Goal: Transaction & Acquisition: Purchase product/service

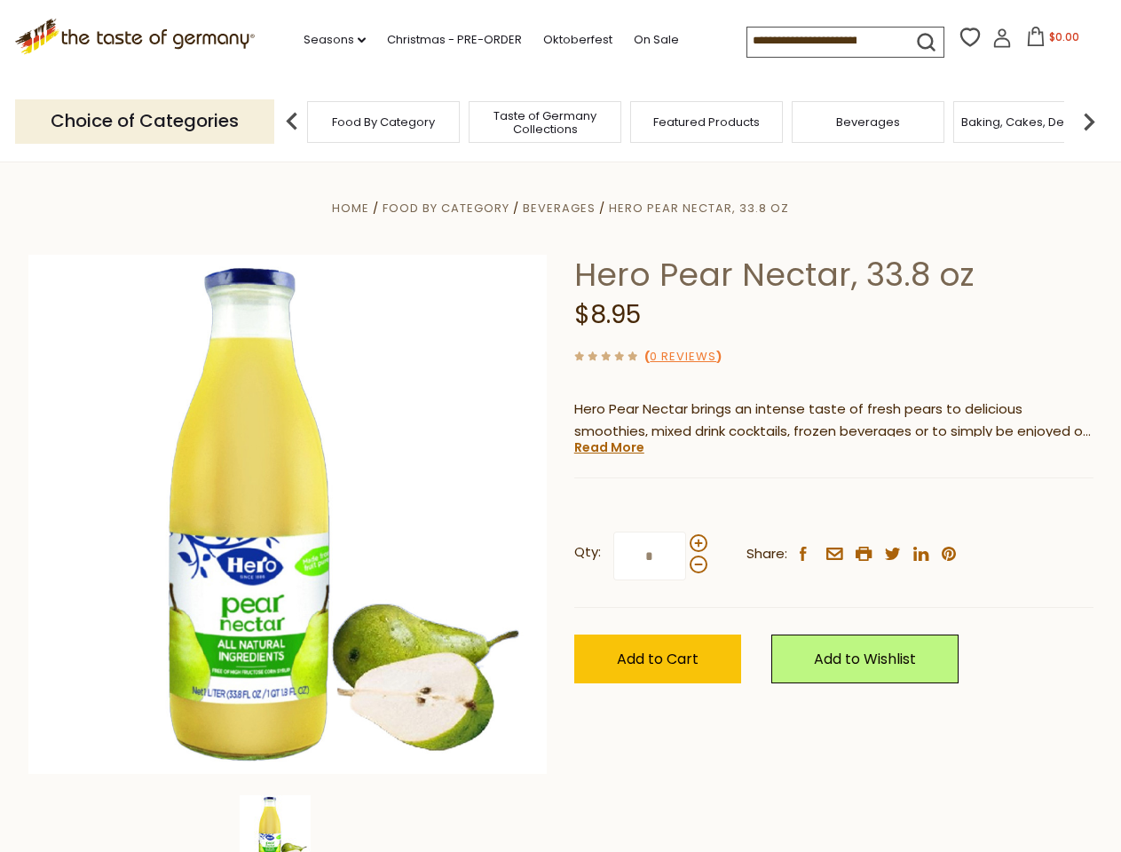
click at [560, 426] on div "Home Food By Category [GEOGRAPHIC_DATA] Hero Pear Nectar, 33.8 oz Hero Pear Nec…" at bounding box center [560, 538] width 1091 height 683
click at [327, 40] on link "Seasons dropdown_arrow" at bounding box center [334, 40] width 62 height 20
click at [823, 41] on input at bounding box center [822, 40] width 150 height 25
click at [1049, 42] on span "$0.00" at bounding box center [1064, 36] width 30 height 15
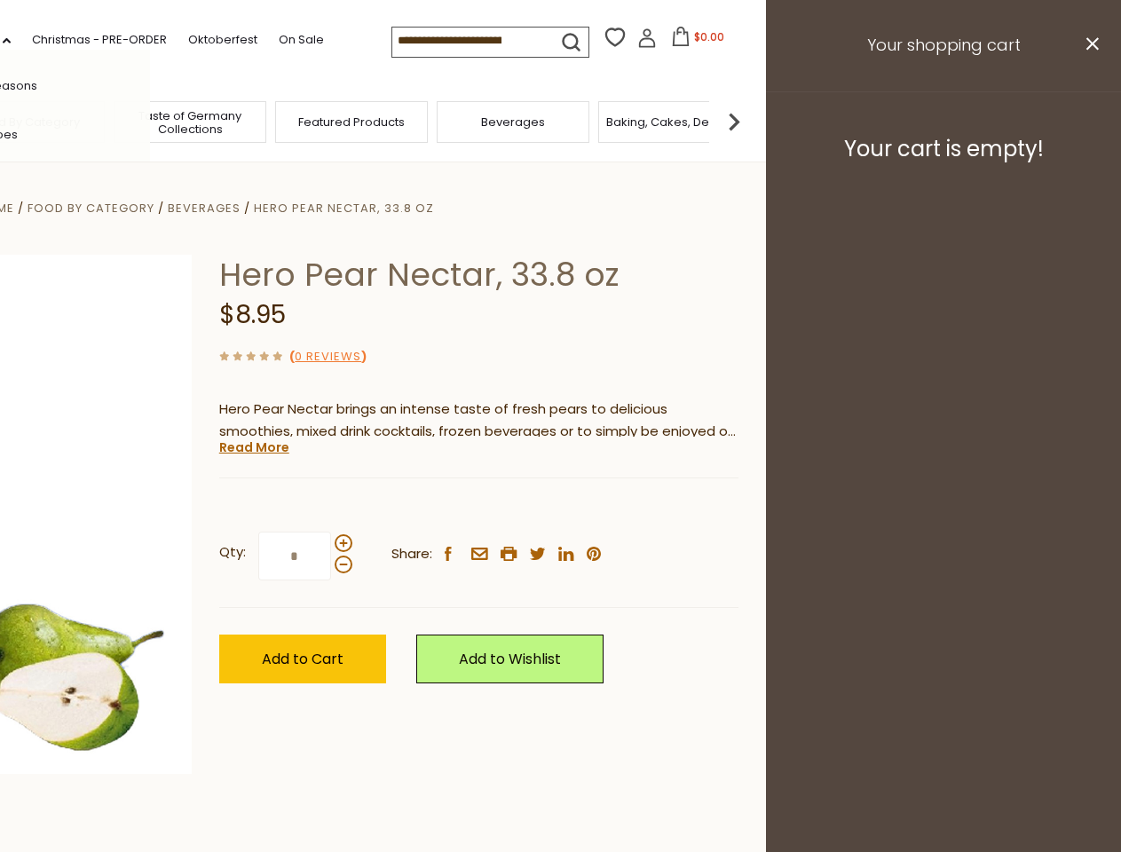
click at [150, 121] on div "All Seasons Recipes Game Day [DATE] [DATE] [DATE][PERSON_NAME] [DATE] Springfes…" at bounding box center [49, 426] width 201 height 752
click at [1089, 121] on footer "Your cart is empty!" at bounding box center [943, 148] width 355 height 114
click at [560, 507] on div "Qty: * Share: facebook email printer twitter linkedin pinterest" at bounding box center [478, 556] width 519 height 103
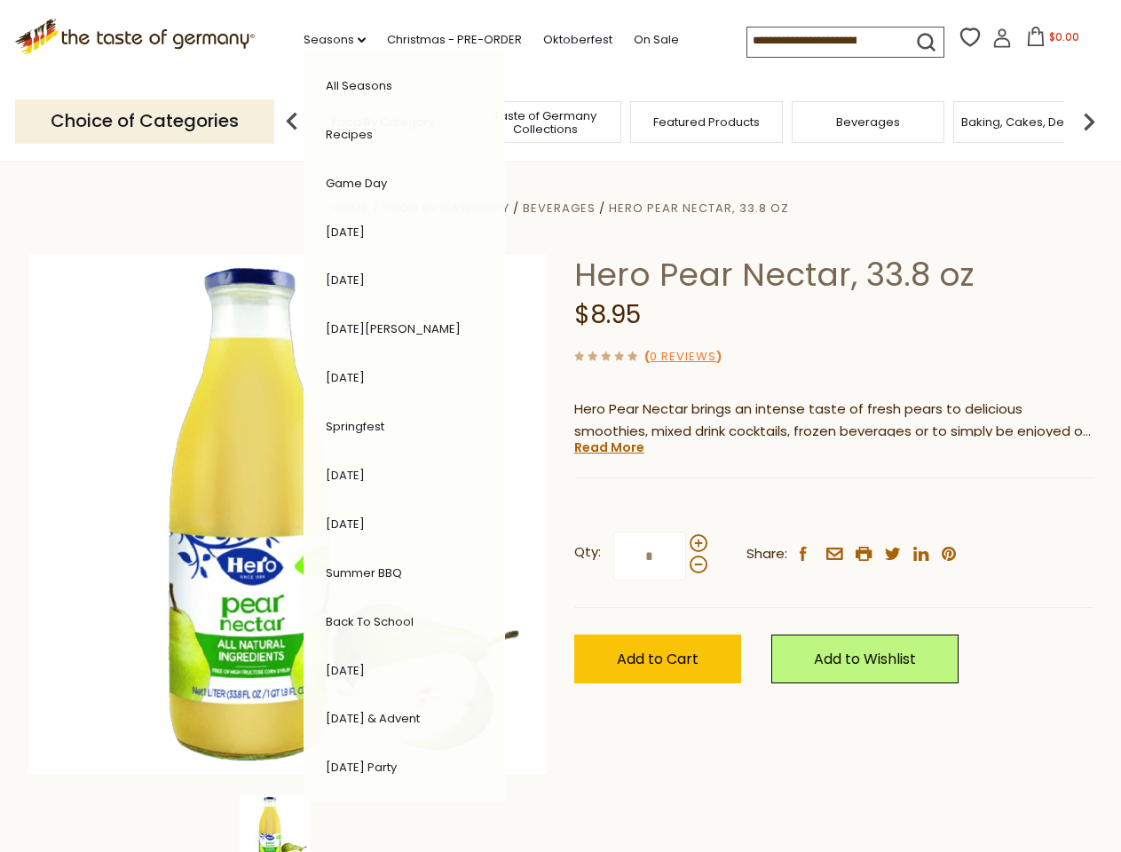
click at [287, 823] on div "Home Food By Category [GEOGRAPHIC_DATA] Hero Pear Nectar, 33.8 oz Hero Pear Nec…" at bounding box center [560, 538] width 1091 height 683
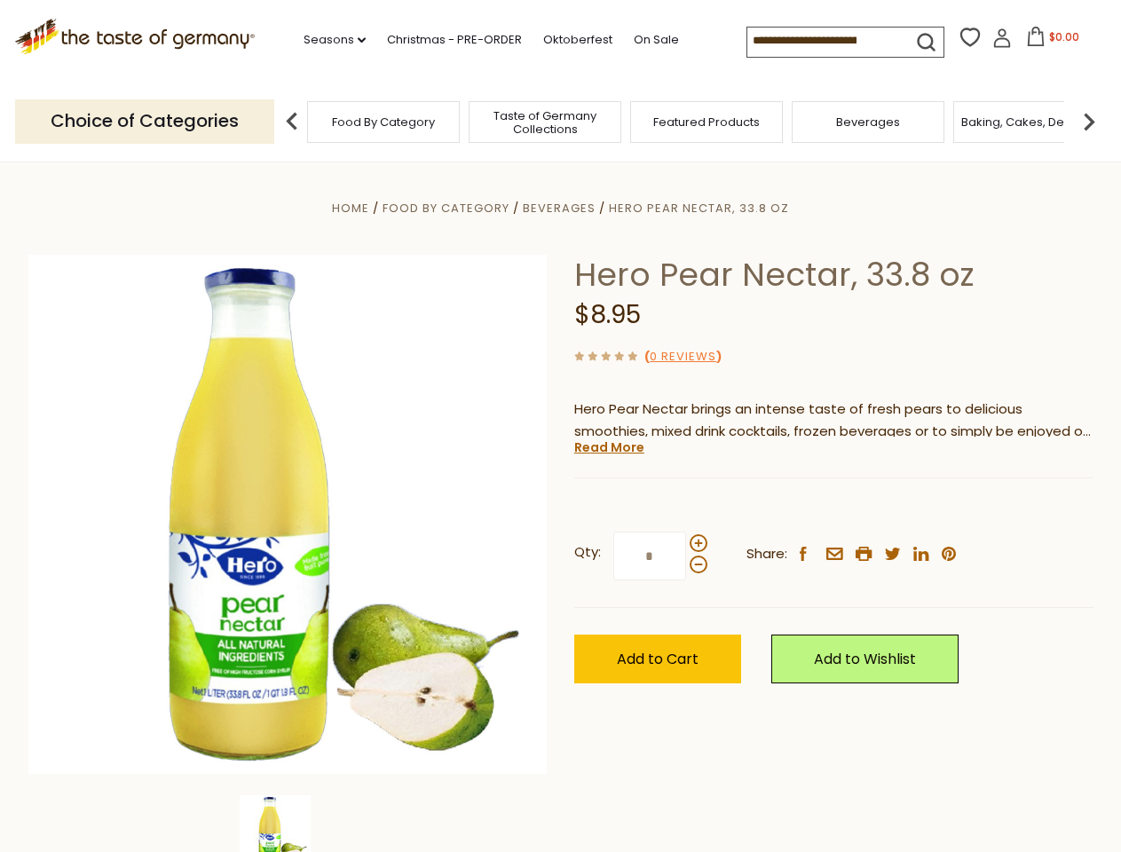
click at [287, 823] on img at bounding box center [275, 830] width 71 height 71
click at [608, 447] on link "Read More" at bounding box center [609, 447] width 70 height 18
